Goal: Transaction & Acquisition: Download file/media

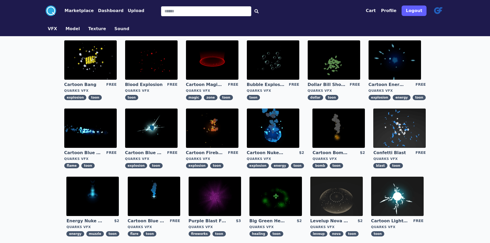
click at [247, 140] on img at bounding box center [273, 128] width 52 height 39
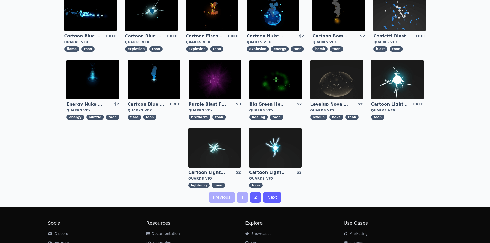
click at [391, 231] on li "Marketing" at bounding box center [392, 233] width 99 height 5
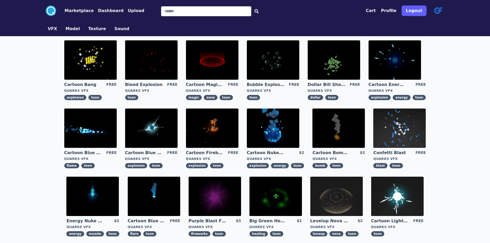
scroll to position [52, 0]
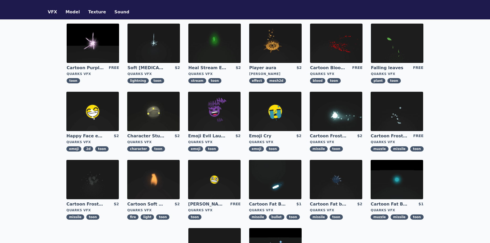
scroll to position [26, 0]
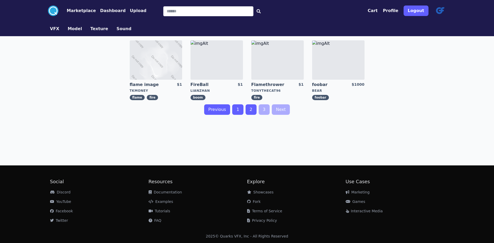
click at [237, 115] on link "1" at bounding box center [237, 109] width 11 height 10
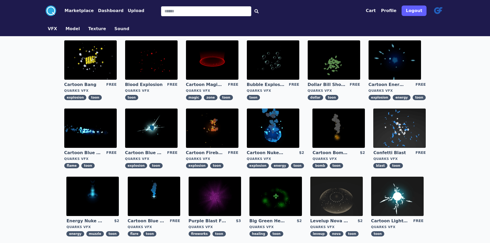
click at [125, 136] on img at bounding box center [151, 128] width 52 height 39
click at [368, 71] on img at bounding box center [394, 59] width 52 height 39
click at [186, 73] on img at bounding box center [212, 59] width 52 height 39
click at [131, 70] on img at bounding box center [151, 59] width 52 height 39
click at [186, 144] on img at bounding box center [212, 128] width 52 height 39
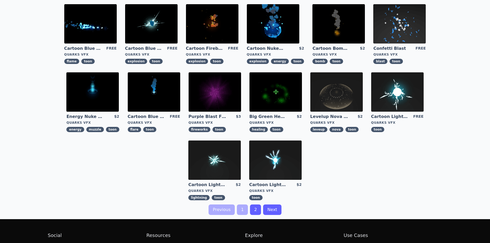
scroll to position [105, 0]
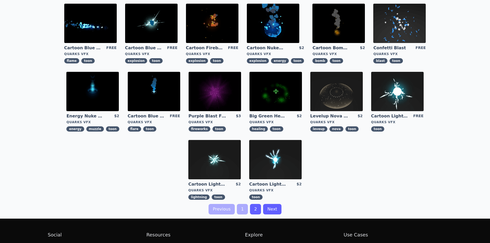
click at [252, 204] on link "2" at bounding box center [255, 209] width 11 height 10
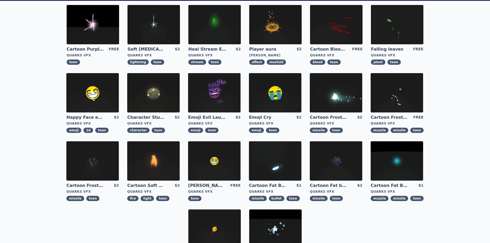
scroll to position [26, 0]
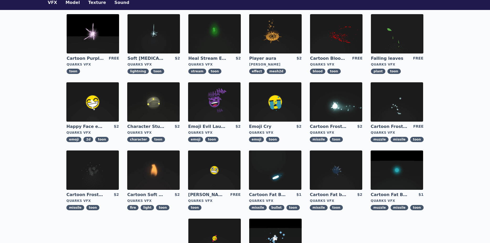
click at [119, 151] on img at bounding box center [92, 170] width 52 height 39
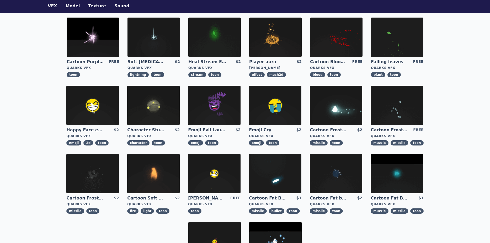
scroll to position [52, 0]
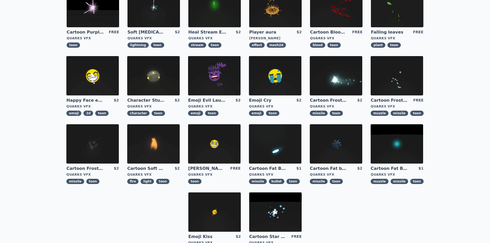
click at [302, 192] on img at bounding box center [275, 211] width 52 height 39
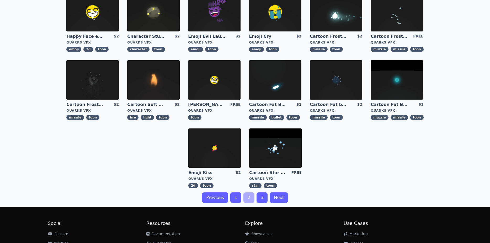
scroll to position [117, 0]
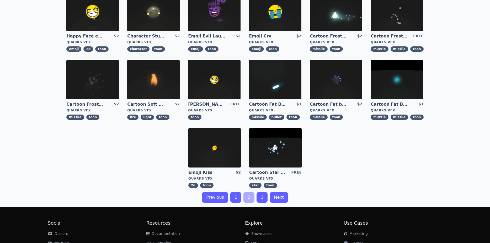
click at [238, 192] on link "1" at bounding box center [235, 197] width 11 height 10
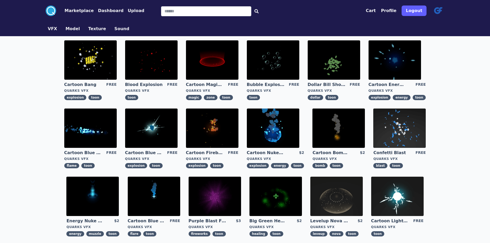
click at [368, 69] on img at bounding box center [394, 59] width 52 height 39
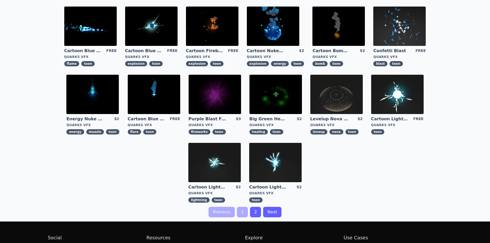
scroll to position [105, 0]
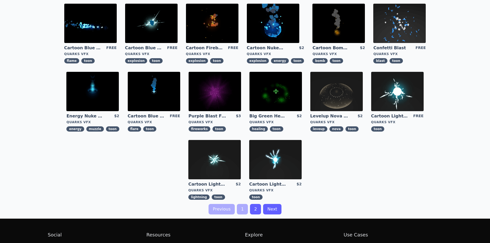
click at [251, 204] on link "2" at bounding box center [255, 209] width 11 height 10
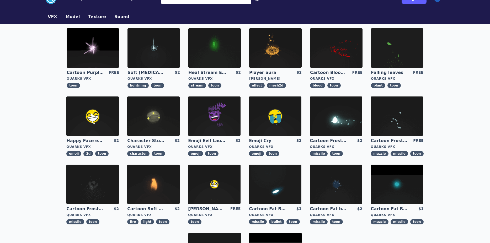
scroll to position [12, 0]
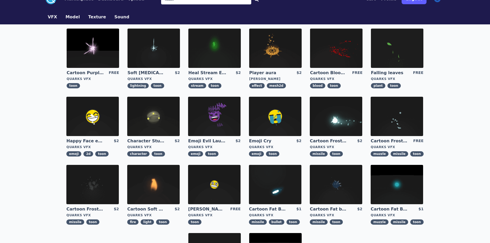
click at [310, 59] on img at bounding box center [336, 48] width 52 height 39
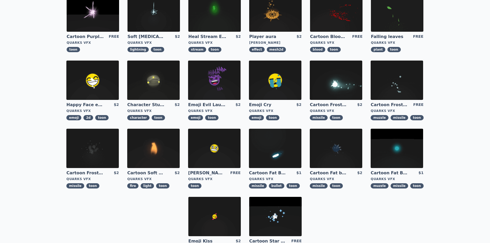
scroll to position [105, 0]
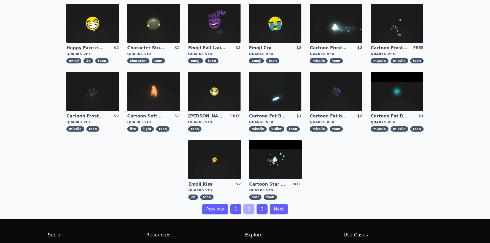
click at [302, 140] on img at bounding box center [275, 159] width 52 height 39
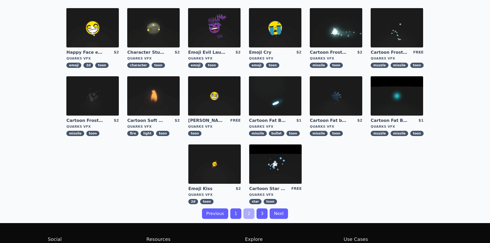
scroll to position [105, 0]
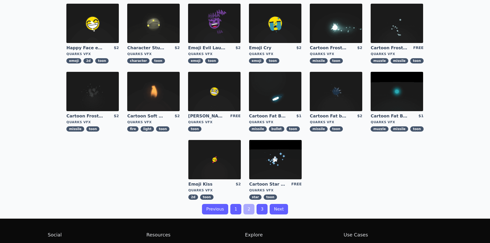
click at [234, 204] on link "1" at bounding box center [235, 209] width 11 height 10
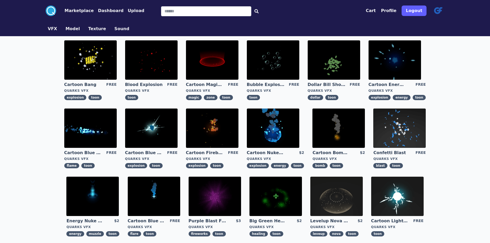
click at [117, 109] on img at bounding box center [90, 128] width 52 height 39
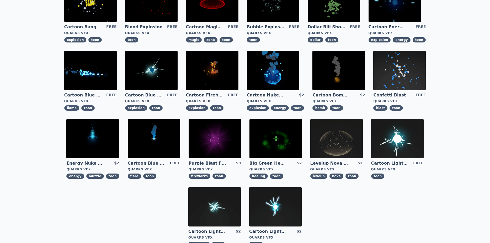
scroll to position [38, 0]
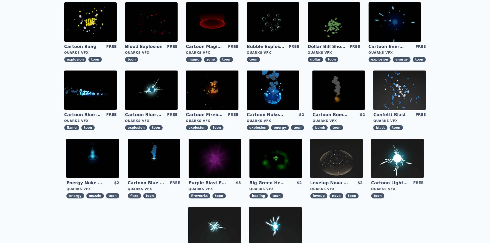
click at [371, 170] on img at bounding box center [397, 158] width 52 height 39
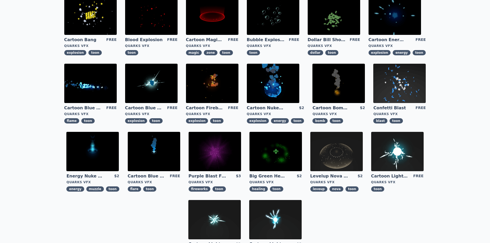
scroll to position [117, 0]
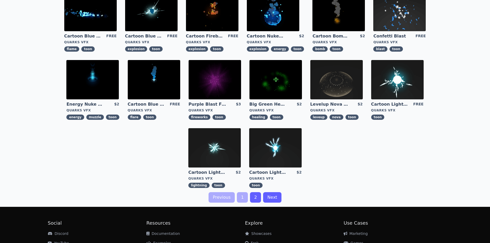
click at [249, 96] on img at bounding box center [275, 79] width 52 height 39
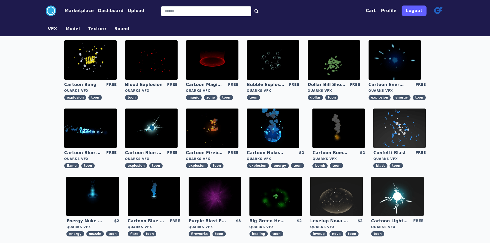
click at [66, 72] on img at bounding box center [90, 59] width 52 height 39
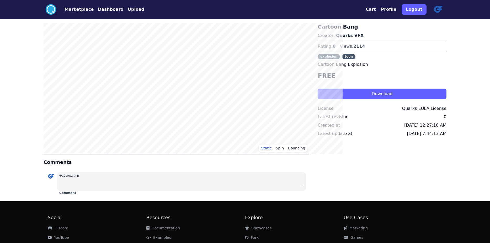
click at [343, 99] on button "Download" at bounding box center [382, 94] width 129 height 10
click at [11, 26] on div ".cls-1{fill:#fff;}.cls-2{fill:#29abe2;} Marketplace Dashboard Upload Cart Profi…" at bounding box center [245, 139] width 490 height 279
click at [98, 11] on button "Dashboard" at bounding box center [111, 9] width 26 height 6
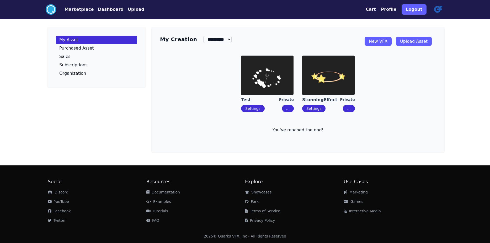
click at [269, 92] on img at bounding box center [267, 75] width 52 height 39
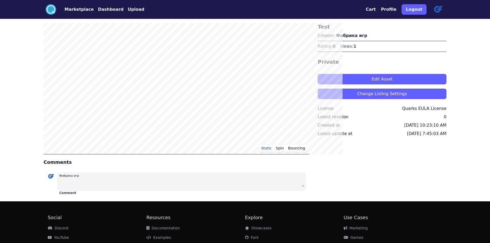
click at [340, 84] on button "Edit Asset" at bounding box center [382, 79] width 129 height 10
